Goal: Task Accomplishment & Management: Manage account settings

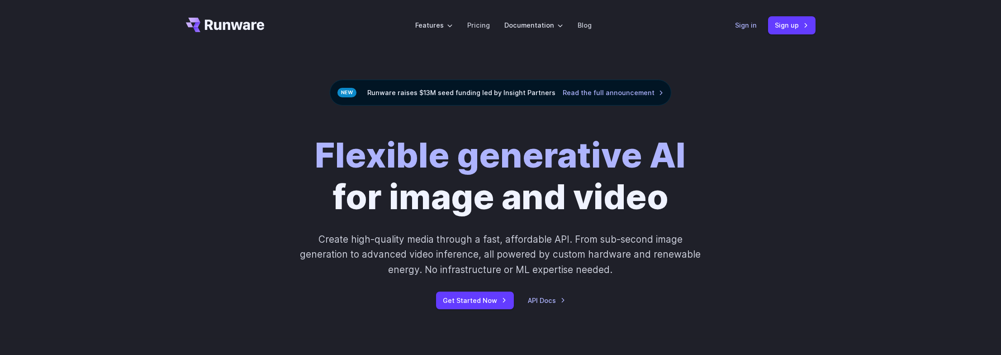
click at [757, 25] on link "Sign in" at bounding box center [747, 25] width 22 height 10
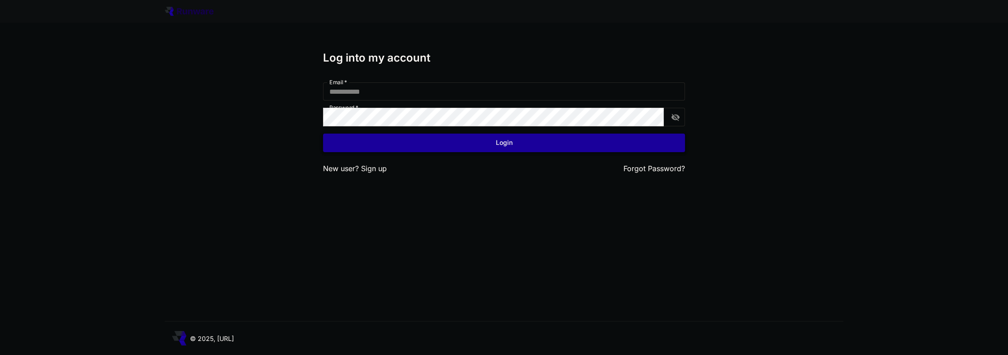
type input "**********"
click at [505, 149] on button "Login" at bounding box center [504, 142] width 362 height 19
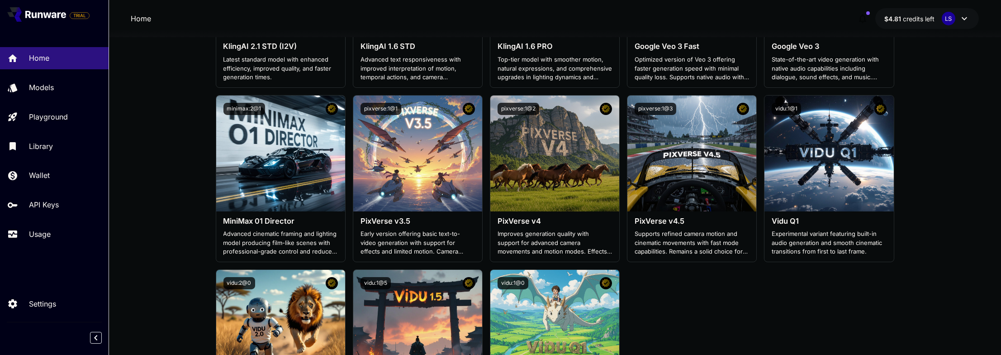
scroll to position [498, 0]
